Goal: Task Accomplishment & Management: Manage account settings

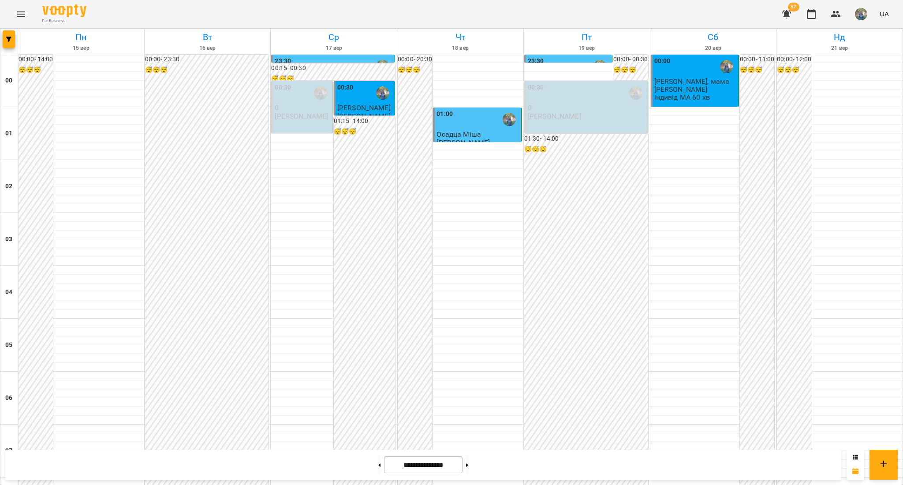
scroll to position [666, 0]
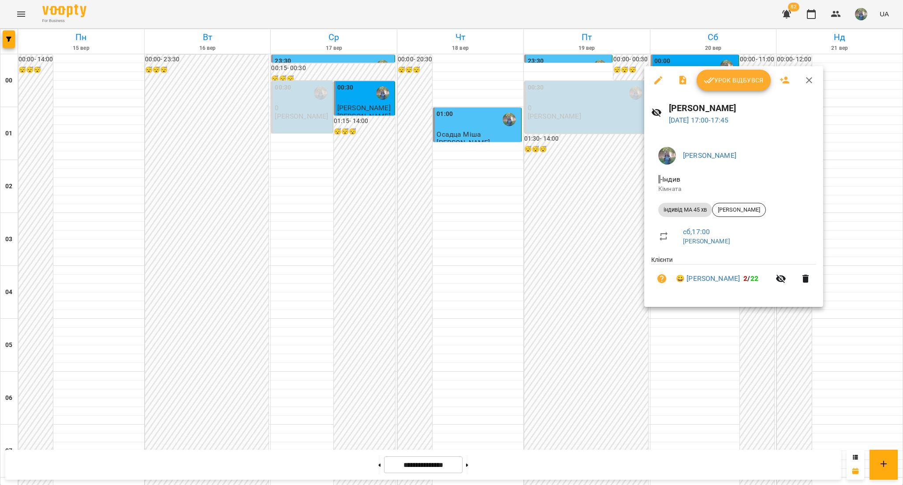
click at [722, 77] on span "Урок відбувся" at bounding box center [734, 80] width 60 height 11
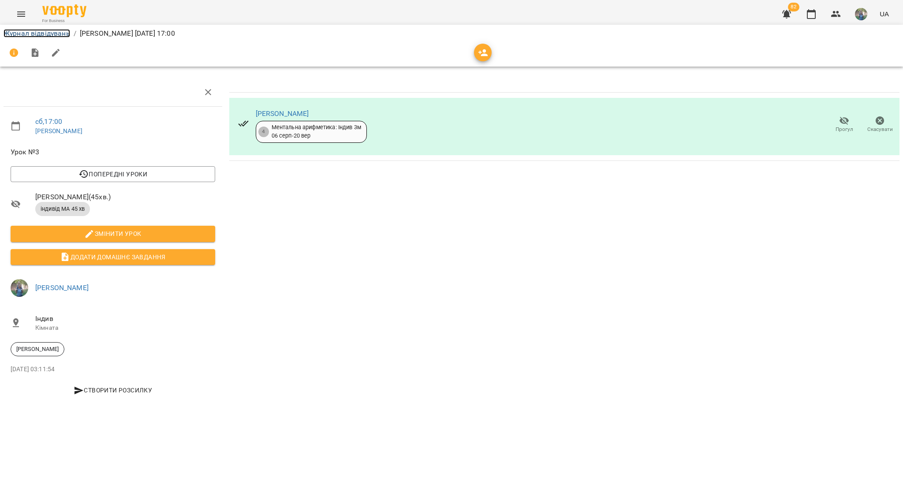
click at [18, 34] on link "Журнал відвідувань" at bounding box center [37, 33] width 67 height 8
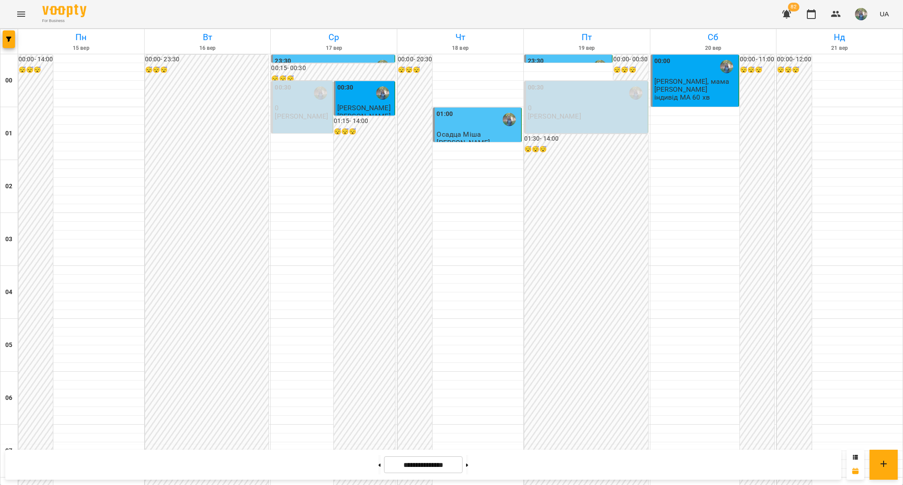
scroll to position [878, 0]
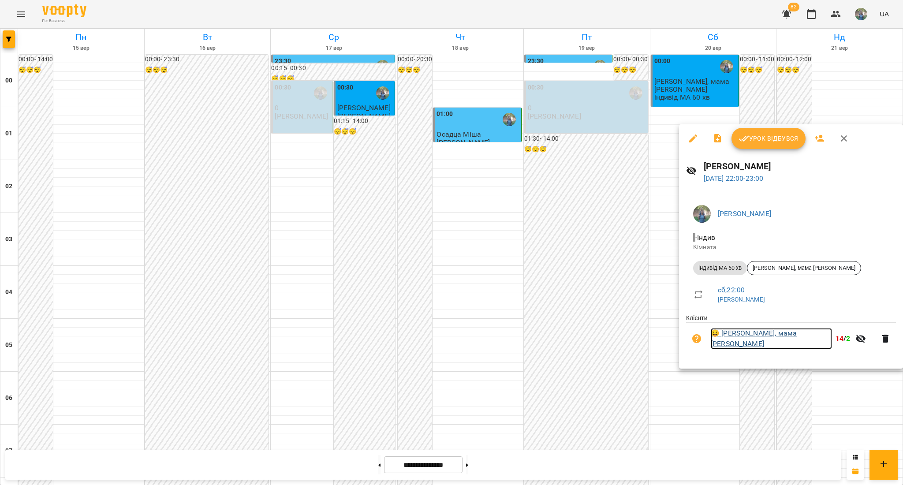
click at [747, 345] on link "😀 [PERSON_NAME], мама [PERSON_NAME]" at bounding box center [771, 338] width 121 height 21
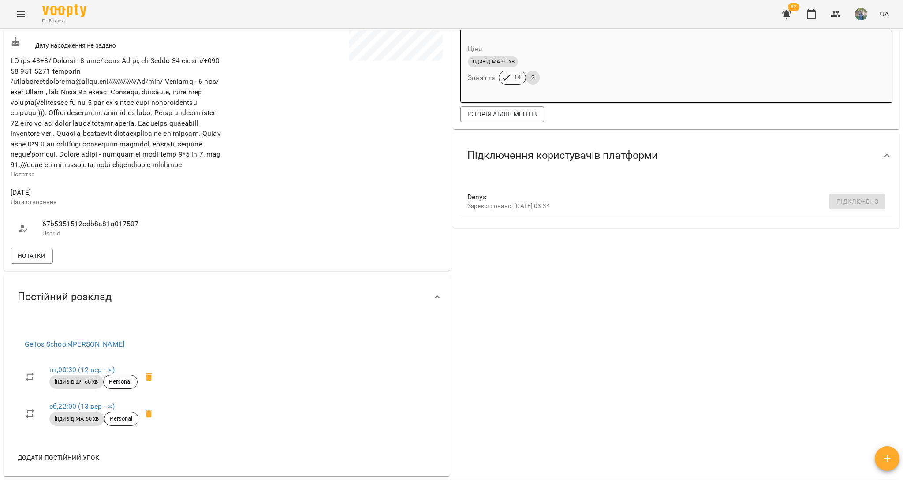
scroll to position [235, 0]
